Goal: Task Accomplishment & Management: Manage account settings

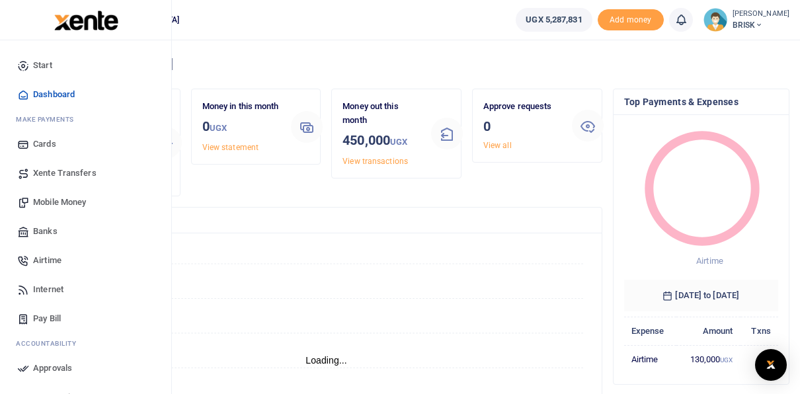
click at [45, 203] on span "Mobile Money" at bounding box center [59, 202] width 53 height 13
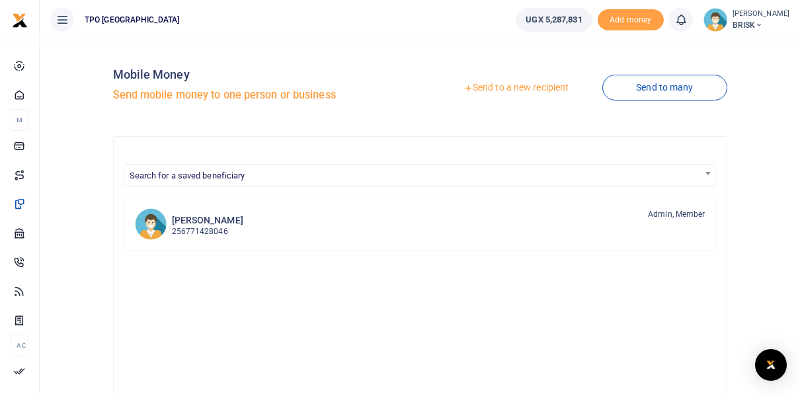
click at [514, 96] on link "Send to a new recipient" at bounding box center [516, 88] width 173 height 24
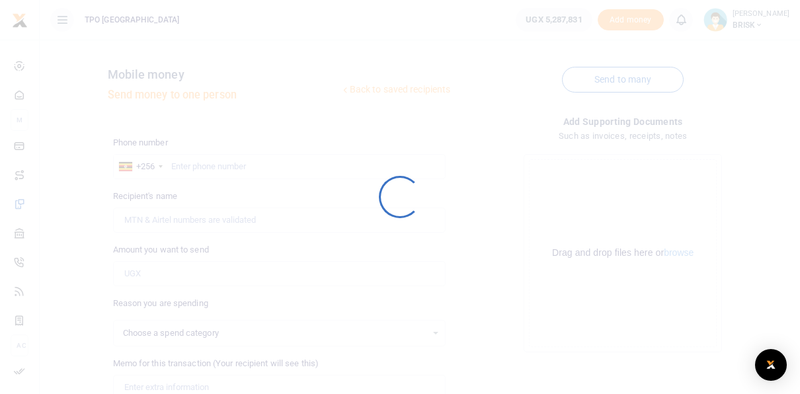
select select
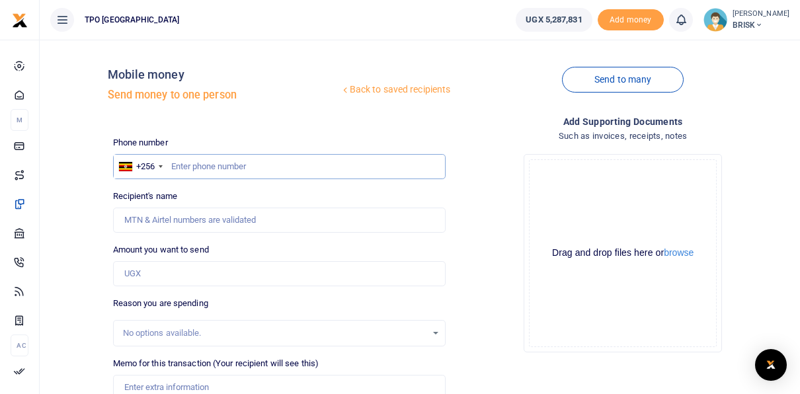
click at [198, 167] on input "text" at bounding box center [279, 166] width 333 height 25
type input "772601925"
click at [502, 287] on div "Drop your files here Drag and drop files here or browse Powered by Uppy" at bounding box center [622, 252] width 333 height 219
type input "[PERSON_NAME]"
click at [158, 274] on input "Amount you want to send" at bounding box center [279, 273] width 333 height 25
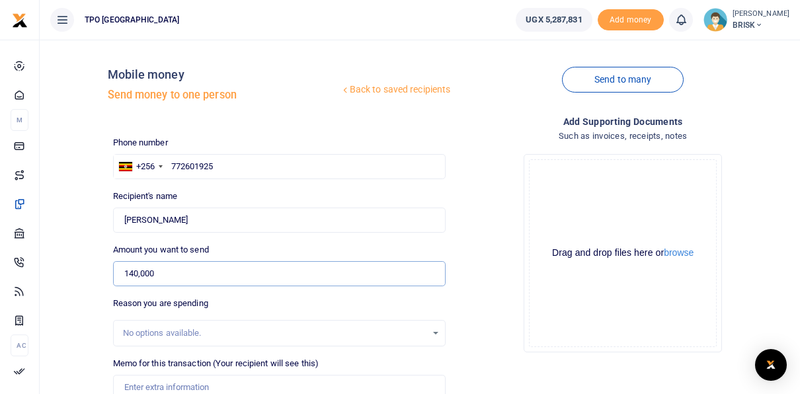
type input "140,000"
click at [519, 333] on div "Drop your files here Drag and drop files here or browse Powered by Uppy" at bounding box center [622, 252] width 333 height 219
click at [178, 335] on div "No options available." at bounding box center [275, 333] width 304 height 13
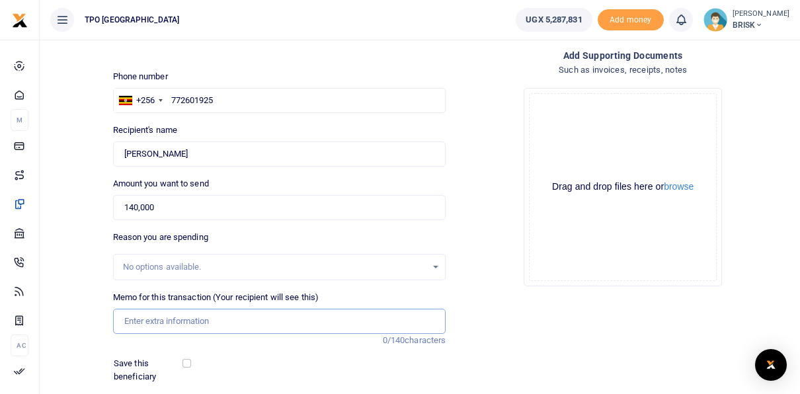
click at [169, 324] on input "Memo for this transaction (Your recipient will see this)" at bounding box center [279, 321] width 333 height 25
type input "J"
click at [534, 321] on div "Add supporting Documents Such as invoices, receipts, notes Drop your files here…" at bounding box center [623, 266] width 344 height 437
click at [169, 321] on input "August" at bounding box center [279, 321] width 333 height 25
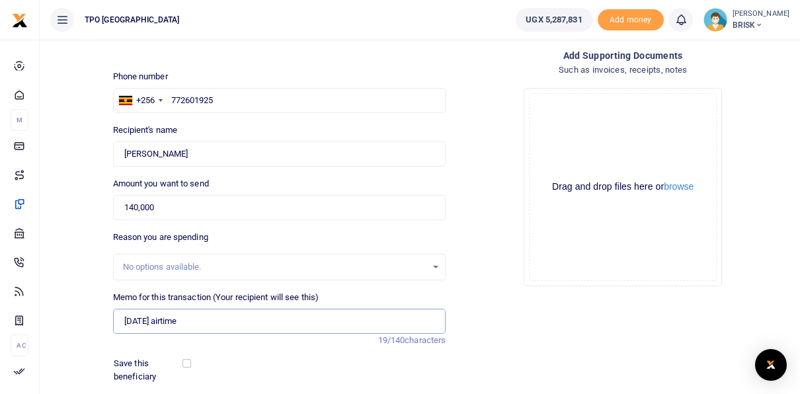
type input "August 2025 airtime"
click at [505, 309] on div "Add supporting Documents Such as invoices, receipts, notes Drop your files here…" at bounding box center [623, 266] width 344 height 437
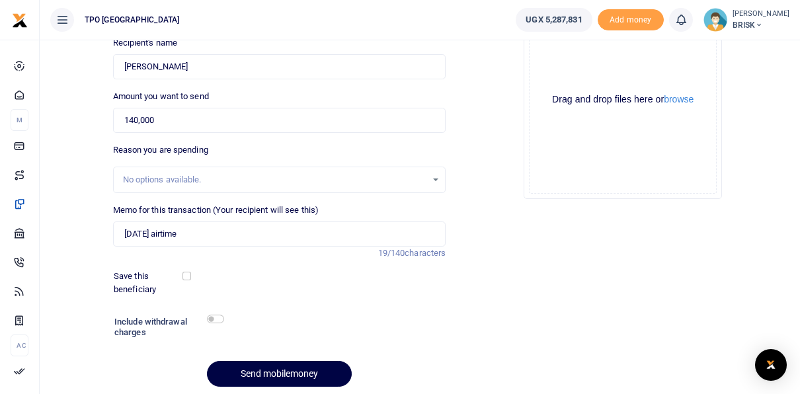
scroll to position [201, 0]
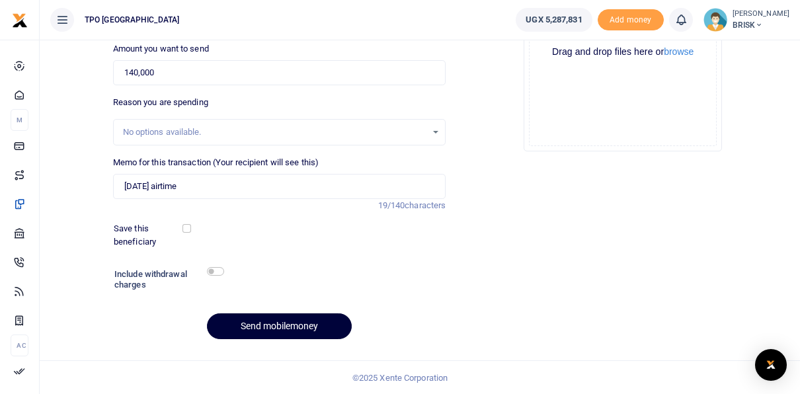
click at [264, 323] on button "Send mobilemoney" at bounding box center [279, 326] width 145 height 26
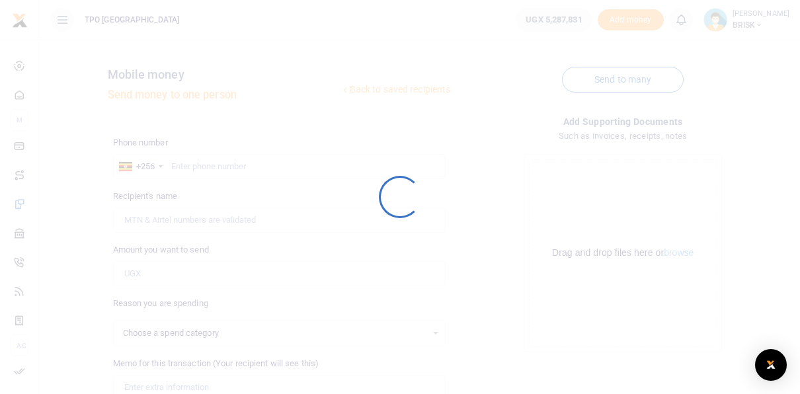
scroll to position [201, 0]
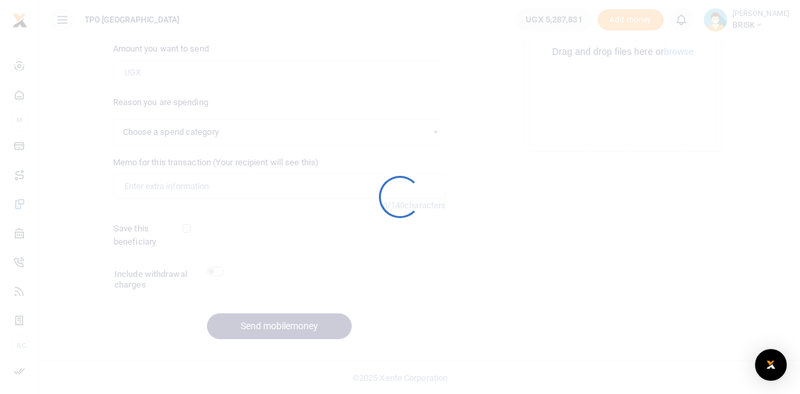
select select
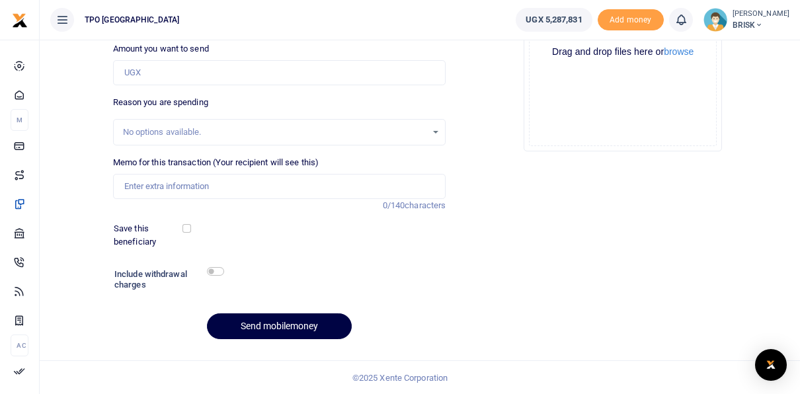
click at [512, 270] on div "Add supporting Documents Such as invoices, receipts, notes Drop your files here…" at bounding box center [623, 131] width 344 height 437
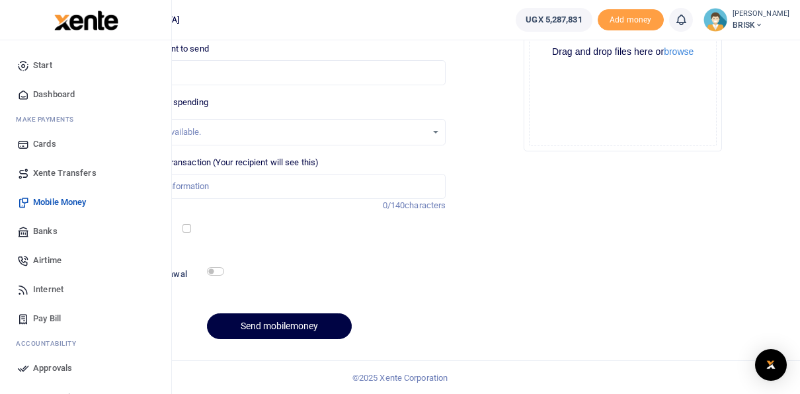
click at [41, 365] on span "Approvals" at bounding box center [52, 368] width 39 height 13
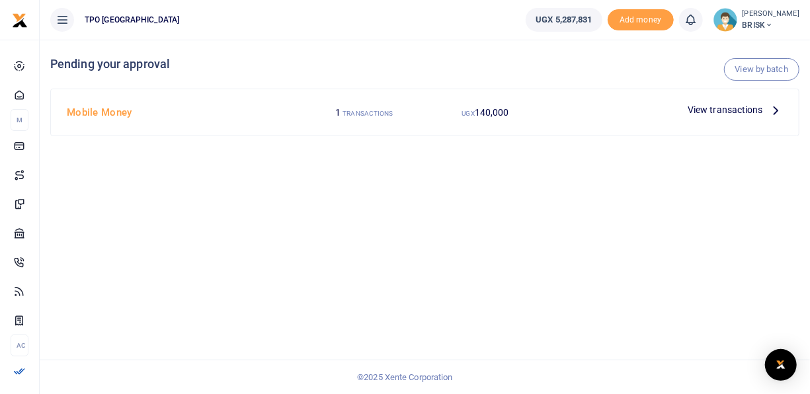
click at [772, 108] on icon at bounding box center [775, 109] width 15 height 15
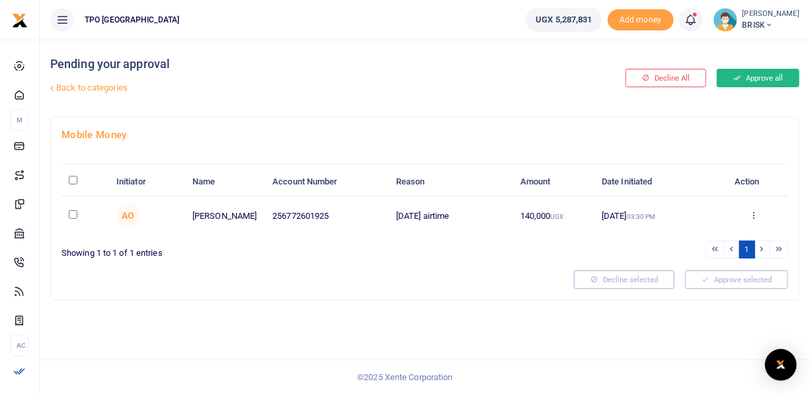
click at [758, 76] on button "Approve all" at bounding box center [758, 78] width 83 height 19
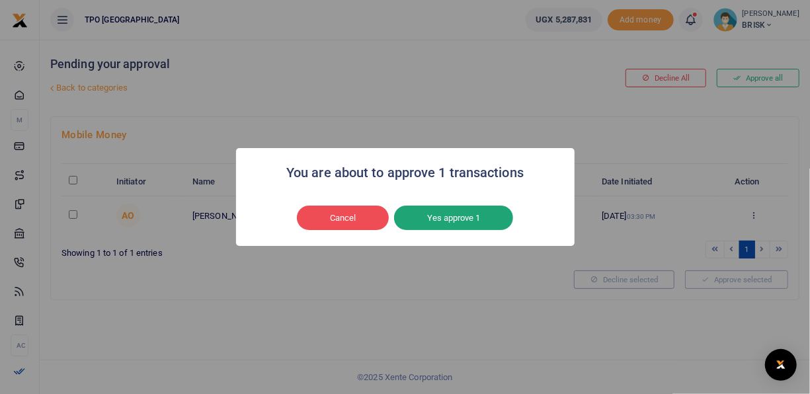
click at [450, 219] on button "Yes approve 1" at bounding box center [453, 218] width 119 height 25
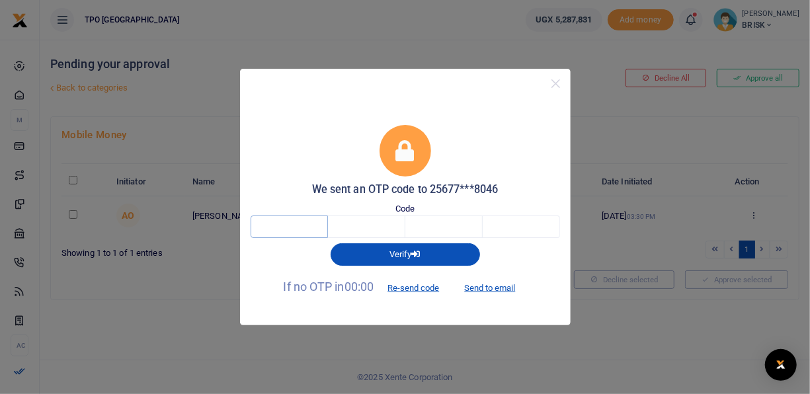
click at [290, 229] on input "text" at bounding box center [289, 227] width 77 height 22
click at [389, 251] on button "Verify" at bounding box center [405, 254] width 149 height 22
click at [403, 286] on button "Re-send code" at bounding box center [413, 287] width 74 height 22
click at [426, 288] on button "Re-send code" at bounding box center [413, 287] width 74 height 22
click at [613, 149] on div "We sent an OTP code to 25677***8046 Code Verify If no OTP in 00:00 Re-send code…" at bounding box center [405, 197] width 810 height 394
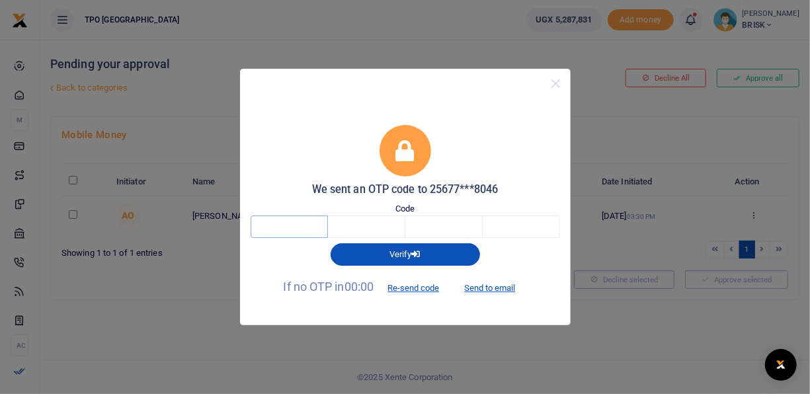
click at [286, 230] on input "text" at bounding box center [289, 227] width 77 height 22
click at [419, 284] on button "Re-send code" at bounding box center [413, 287] width 74 height 22
click at [291, 229] on input "text" at bounding box center [289, 227] width 77 height 22
click at [556, 81] on button "Close" at bounding box center [555, 83] width 19 height 19
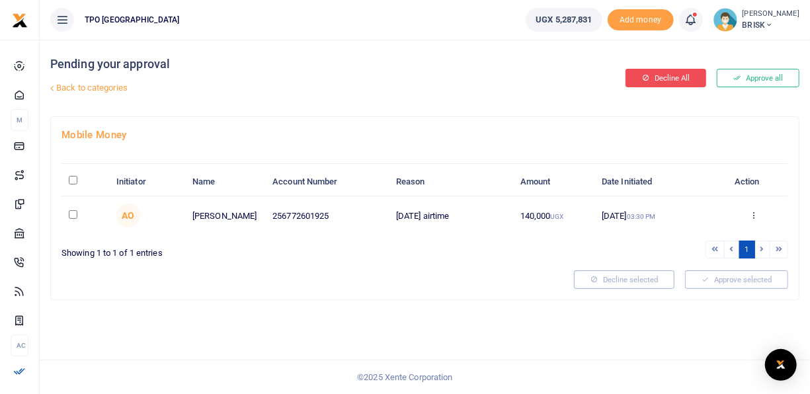
click at [675, 77] on button "Decline All" at bounding box center [665, 78] width 81 height 19
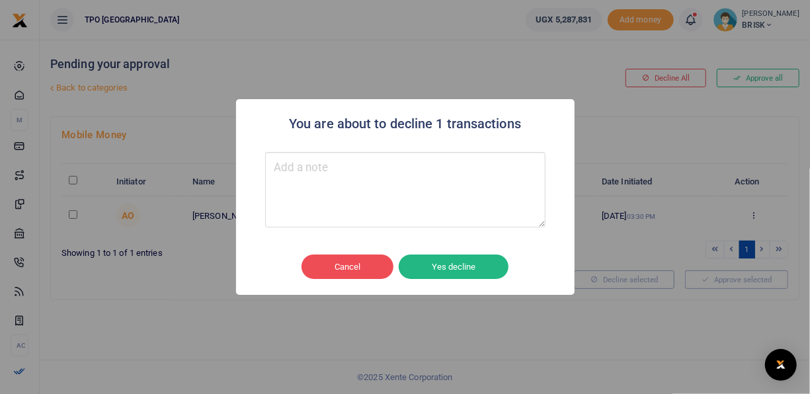
click at [334, 185] on textarea "Type your message here" at bounding box center [405, 189] width 280 height 75
type textarea "delayed code"
click at [446, 264] on button "Yes decline" at bounding box center [454, 267] width 110 height 25
